Goal: Information Seeking & Learning: Learn about a topic

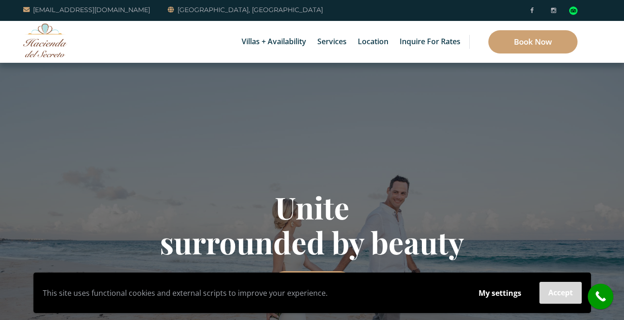
drag, startPoint x: 562, startPoint y: 293, endPoint x: 551, endPoint y: 296, distance: 11.5
click at [551, 296] on button "Accept" at bounding box center [561, 293] width 42 height 22
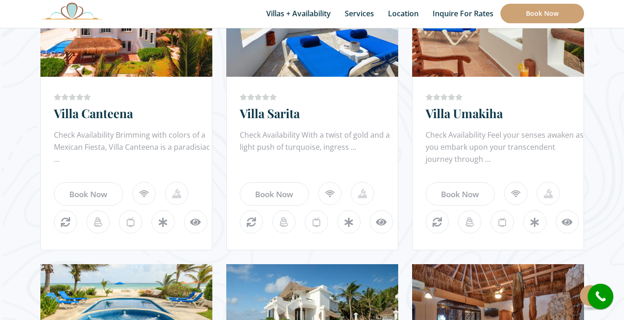
scroll to position [568, 0]
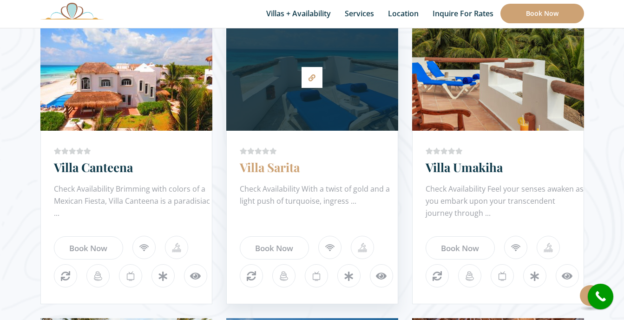
click at [274, 166] on link "Villa Sarita" at bounding box center [270, 167] width 60 height 16
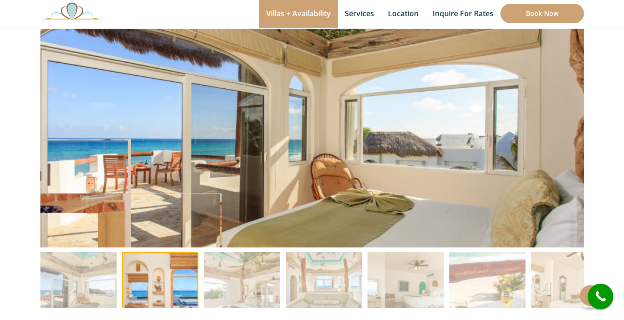
scroll to position [82, 0]
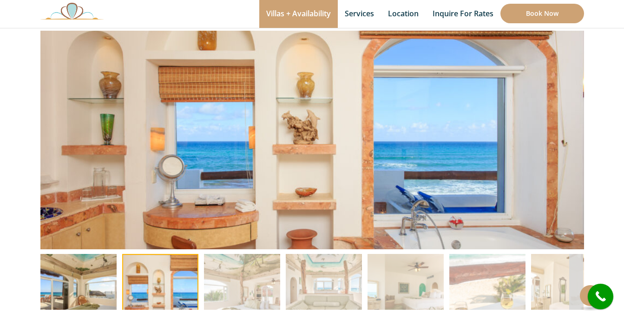
click at [69, 273] on img at bounding box center [78, 292] width 76 height 76
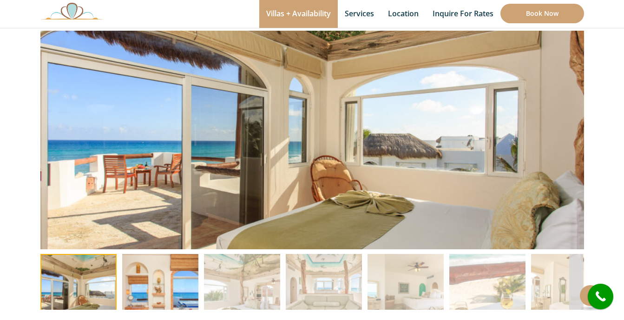
click at [153, 301] on img at bounding box center [160, 292] width 76 height 76
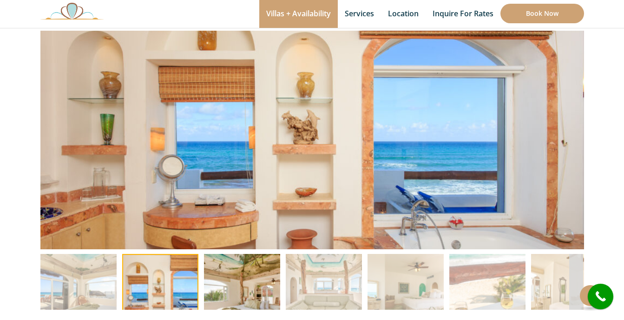
click at [211, 306] on img at bounding box center [242, 292] width 76 height 76
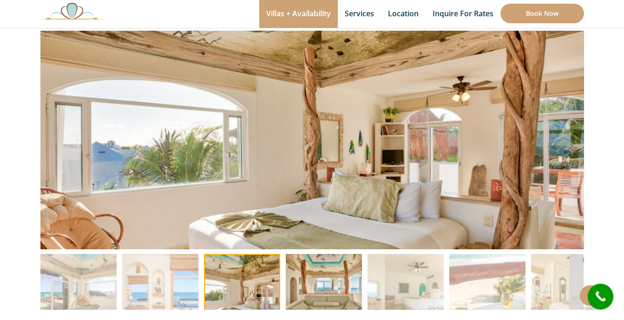
click at [327, 298] on img at bounding box center [324, 292] width 76 height 76
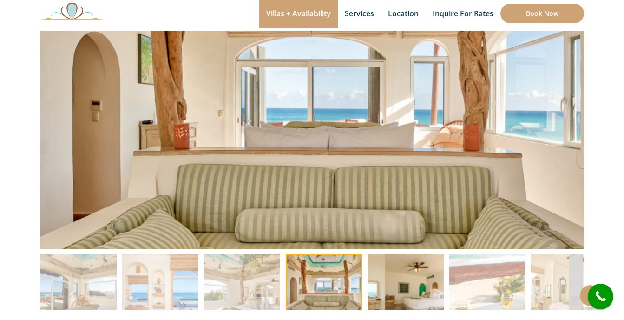
click at [387, 301] on img at bounding box center [406, 292] width 76 height 76
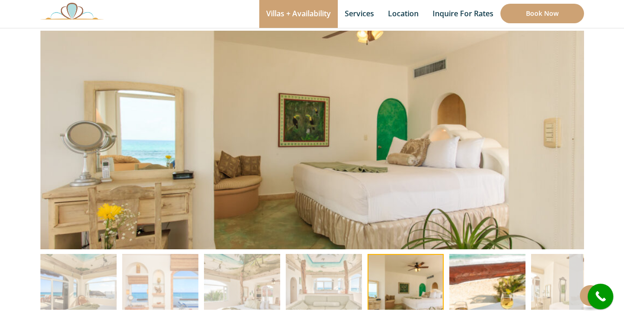
click at [478, 302] on img at bounding box center [488, 292] width 76 height 76
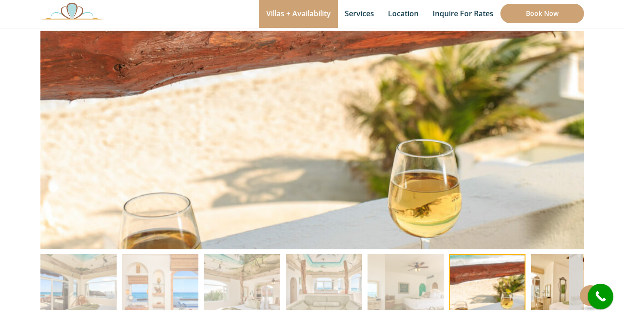
click at [551, 298] on img at bounding box center [569, 292] width 76 height 76
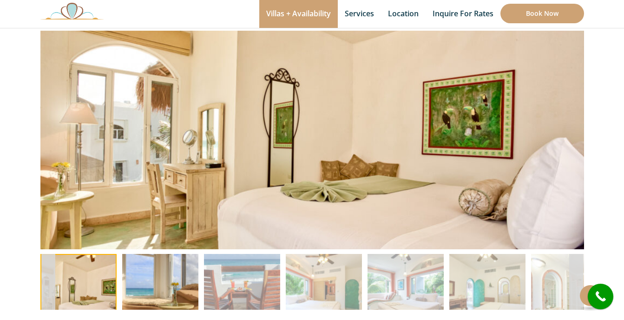
click at [174, 279] on img at bounding box center [160, 292] width 76 height 76
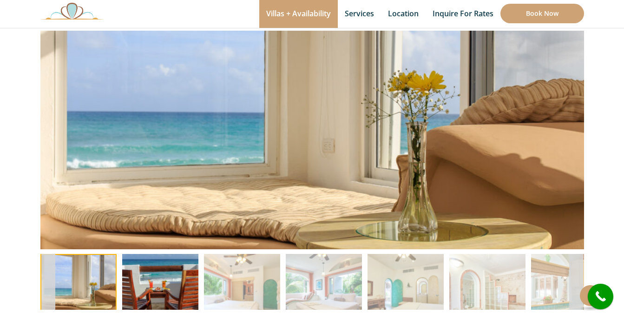
click at [172, 279] on img at bounding box center [160, 292] width 76 height 76
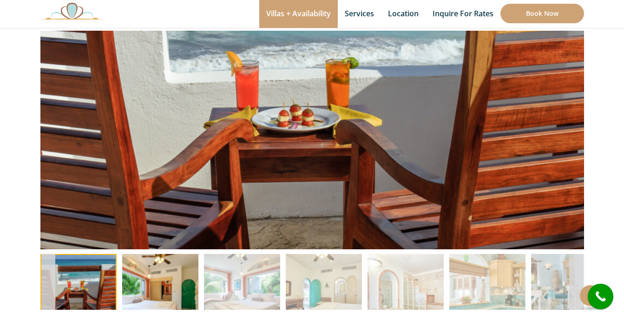
click at [172, 279] on img at bounding box center [160, 292] width 76 height 76
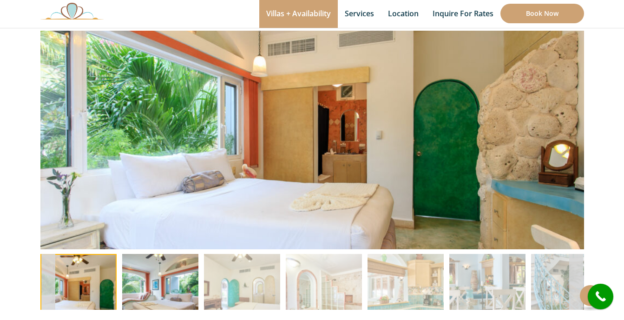
click at [172, 279] on img at bounding box center [160, 292] width 76 height 76
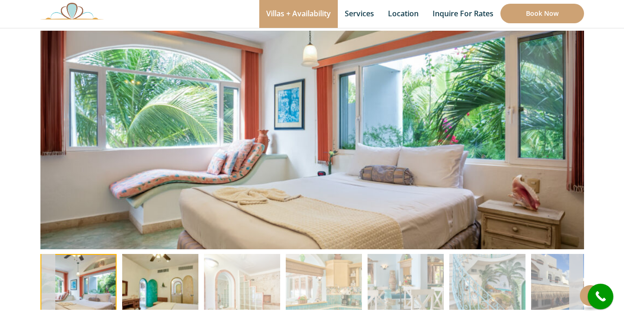
click at [172, 279] on img at bounding box center [160, 292] width 76 height 76
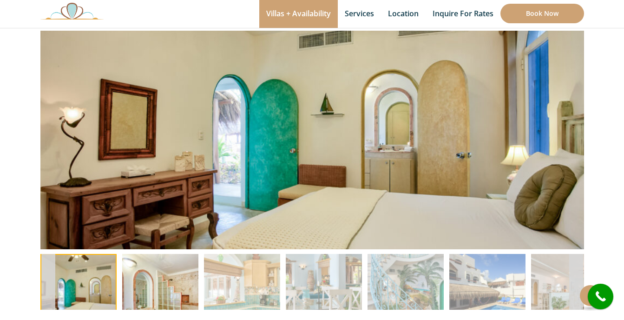
click at [172, 279] on img at bounding box center [160, 292] width 76 height 76
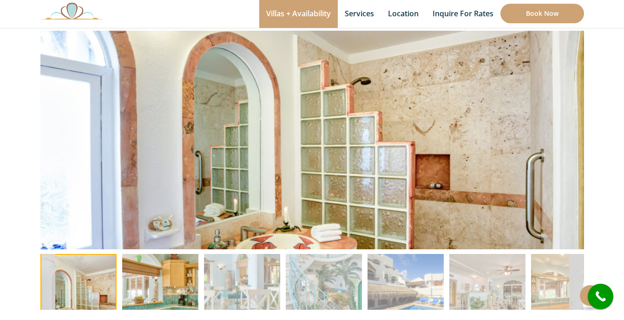
click at [172, 279] on img at bounding box center [160, 292] width 76 height 76
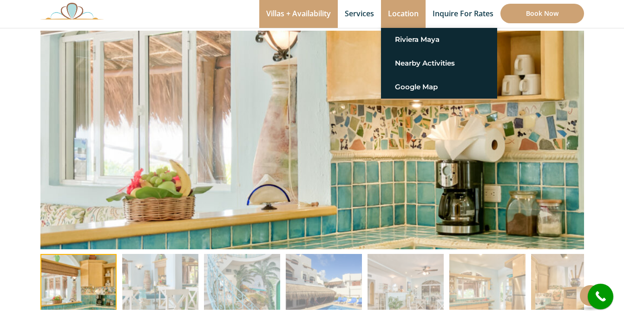
click at [405, 16] on link "Location" at bounding box center [403, 14] width 45 height 28
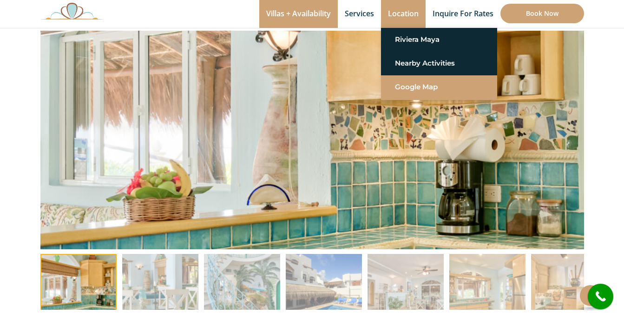
click at [412, 84] on link "Google Map" at bounding box center [439, 87] width 88 height 17
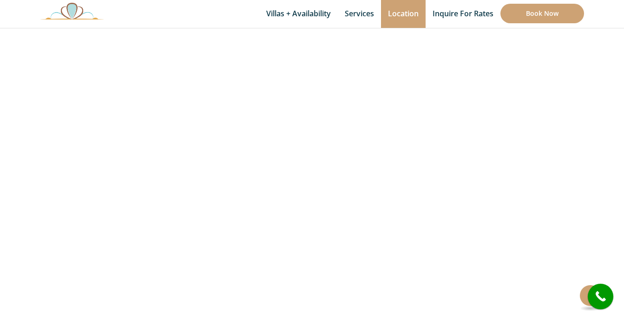
scroll to position [239, 0]
click at [581, 294] on button at bounding box center [590, 295] width 21 height 21
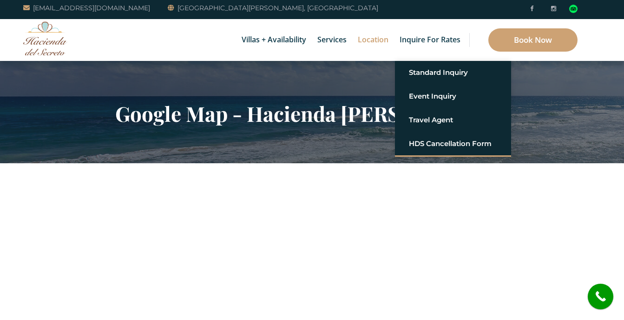
scroll to position [0, 0]
